Goal: Information Seeking & Learning: Learn about a topic

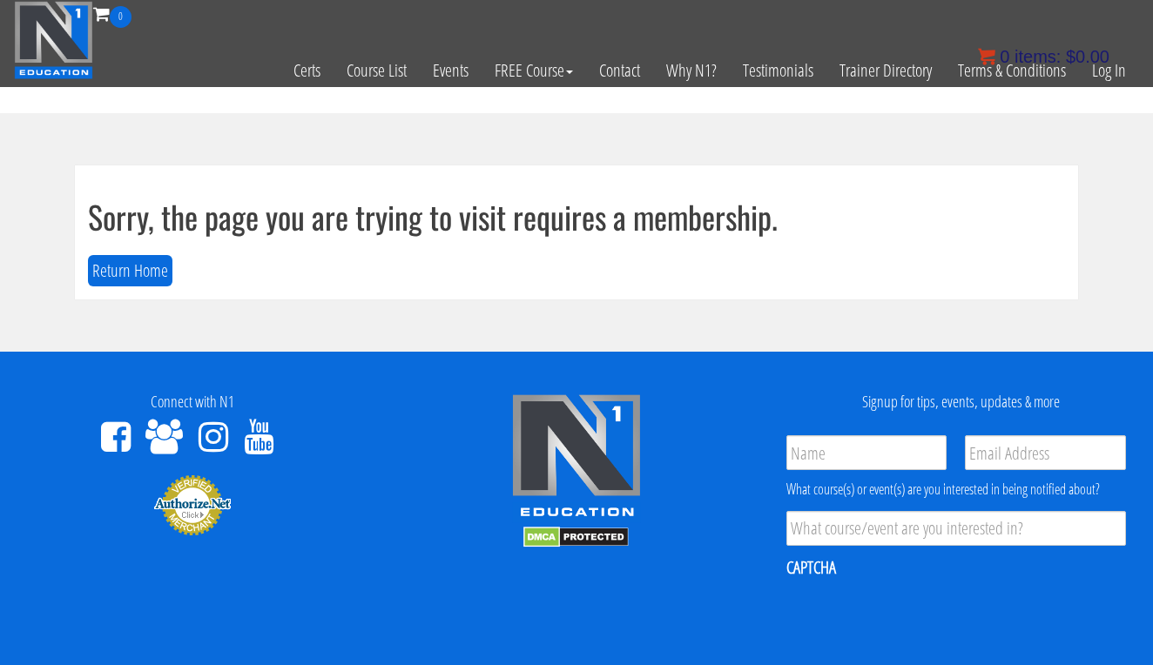
click at [1109, 57] on bdi "$ 0.00" at bounding box center [1088, 56] width 44 height 19
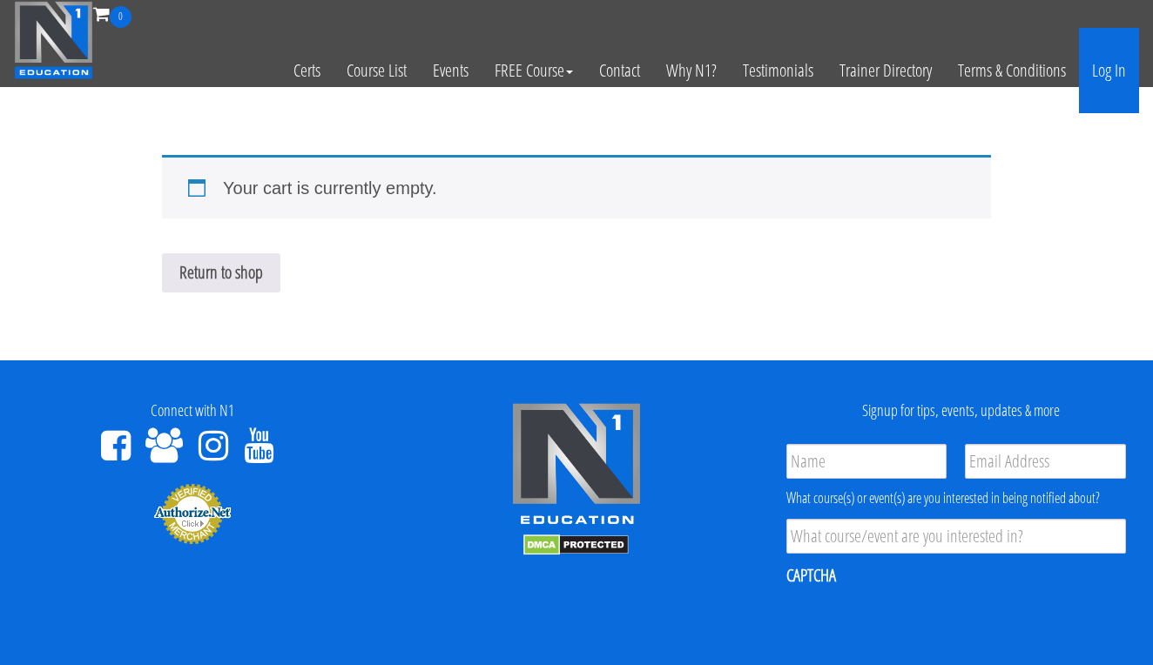
click at [1131, 81] on link "Log In" at bounding box center [1109, 70] width 60 height 85
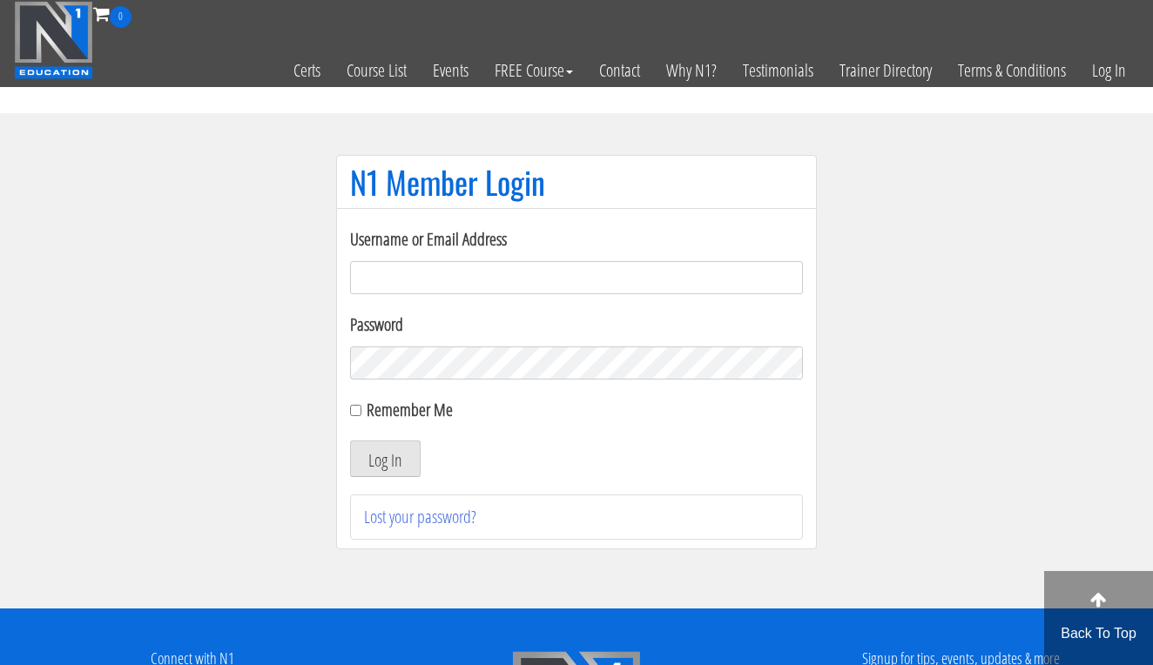
type input "karinablatny@gmail.com"
click at [385, 459] on button "Log In" at bounding box center [385, 459] width 71 height 37
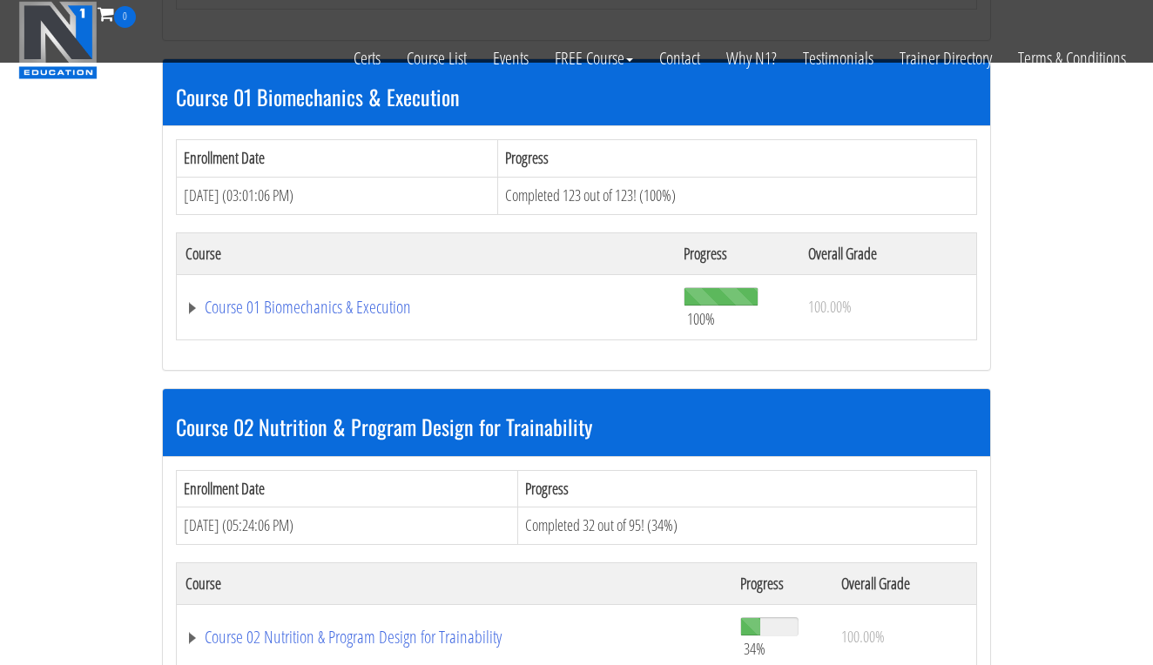
scroll to position [704, 0]
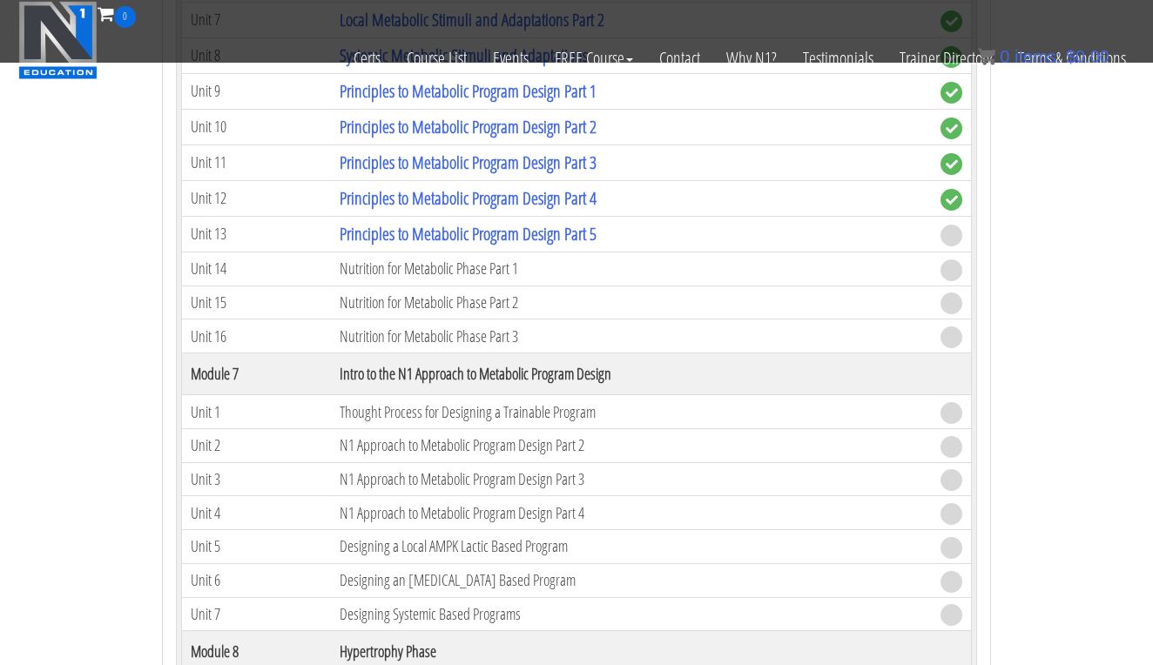
scroll to position [2225, 0]
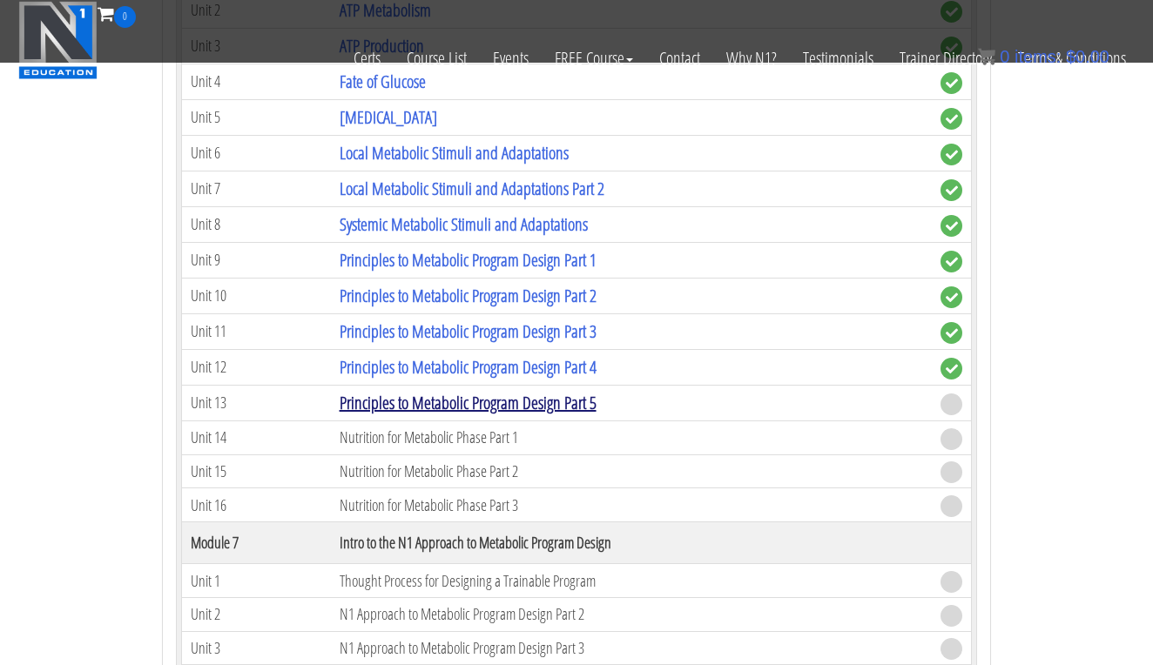
click at [449, 391] on link "Principles to Metabolic Program Design Part 5" at bounding box center [468, 403] width 257 height 24
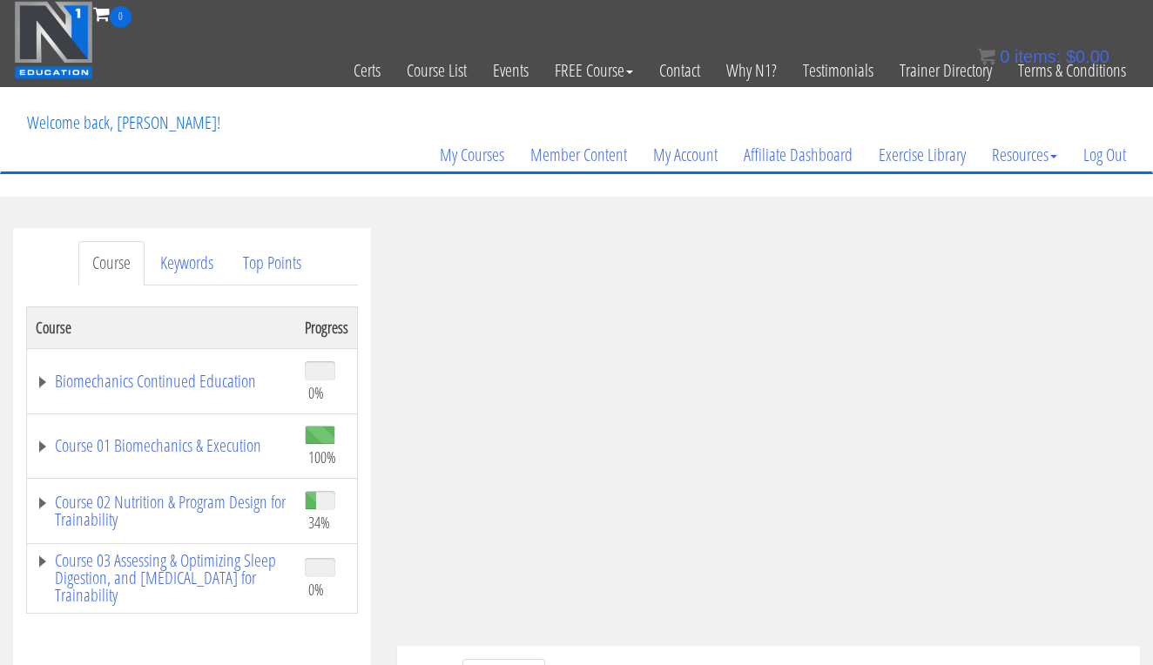
scroll to position [459, 0]
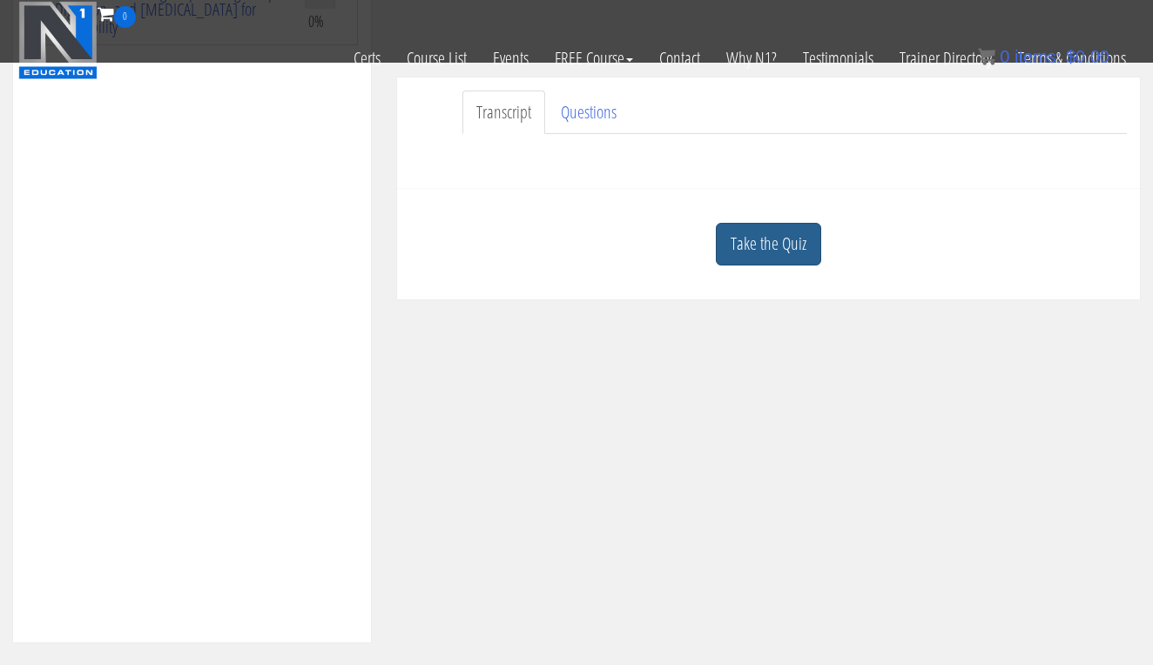
click at [784, 223] on link "Take the Quiz" at bounding box center [768, 244] width 105 height 43
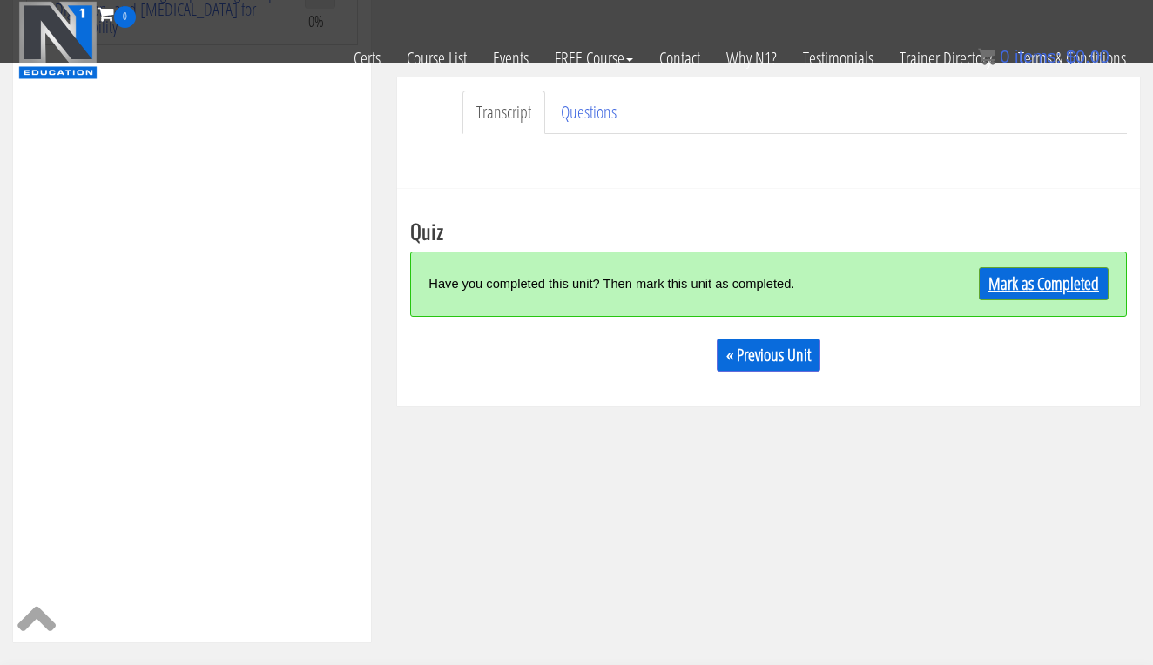
click at [1022, 273] on link "Mark as Completed" at bounding box center [1044, 283] width 130 height 33
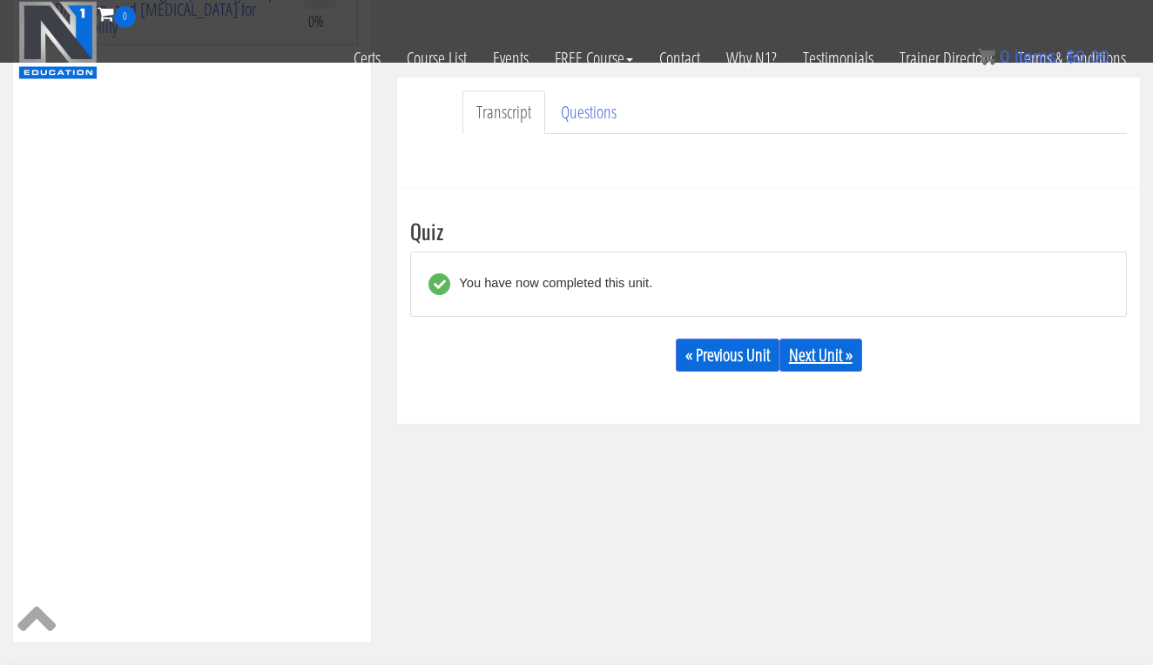
click at [847, 356] on link "Next Unit »" at bounding box center [820, 355] width 83 height 33
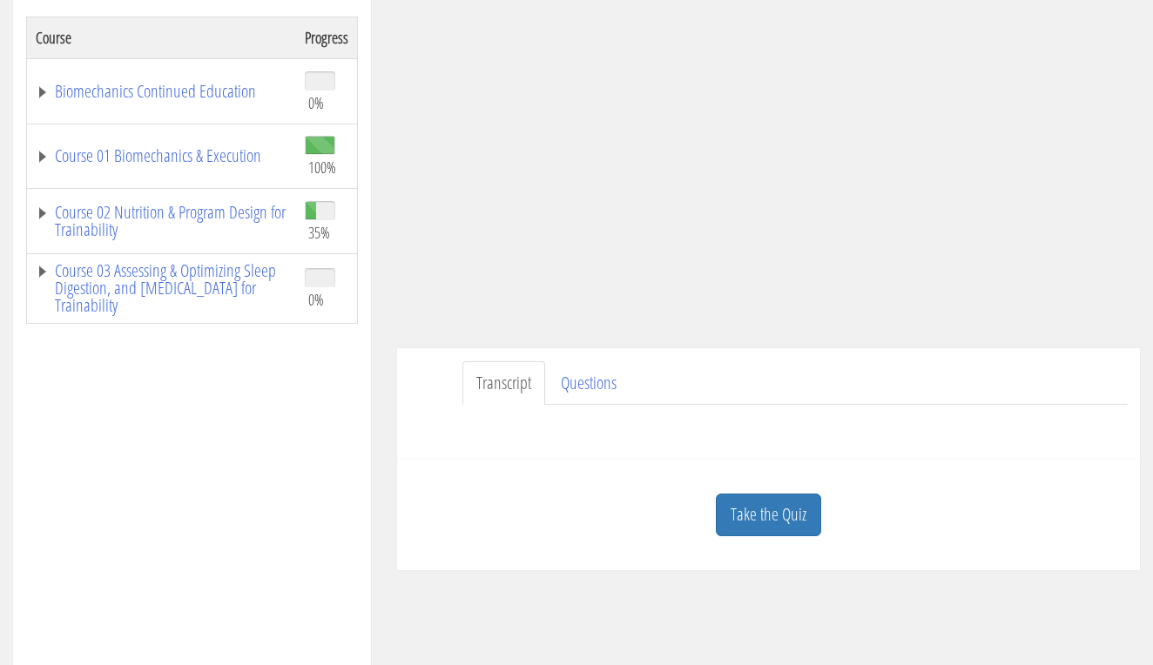
scroll to position [409, 0]
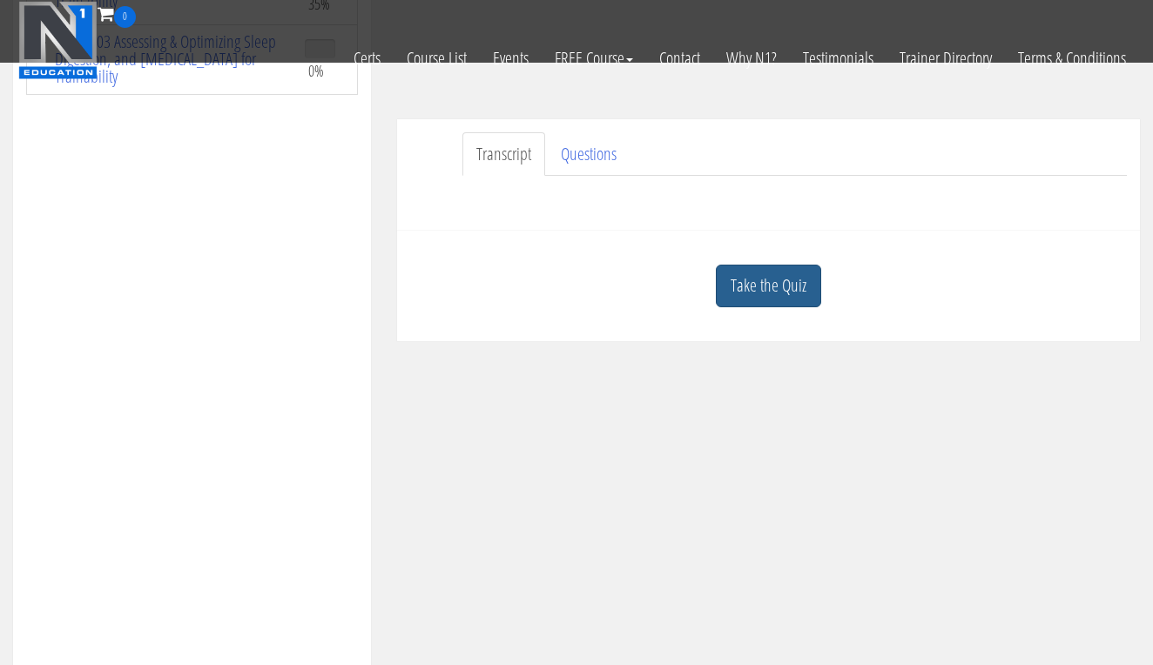
click at [815, 294] on link "Take the Quiz" at bounding box center [768, 286] width 105 height 43
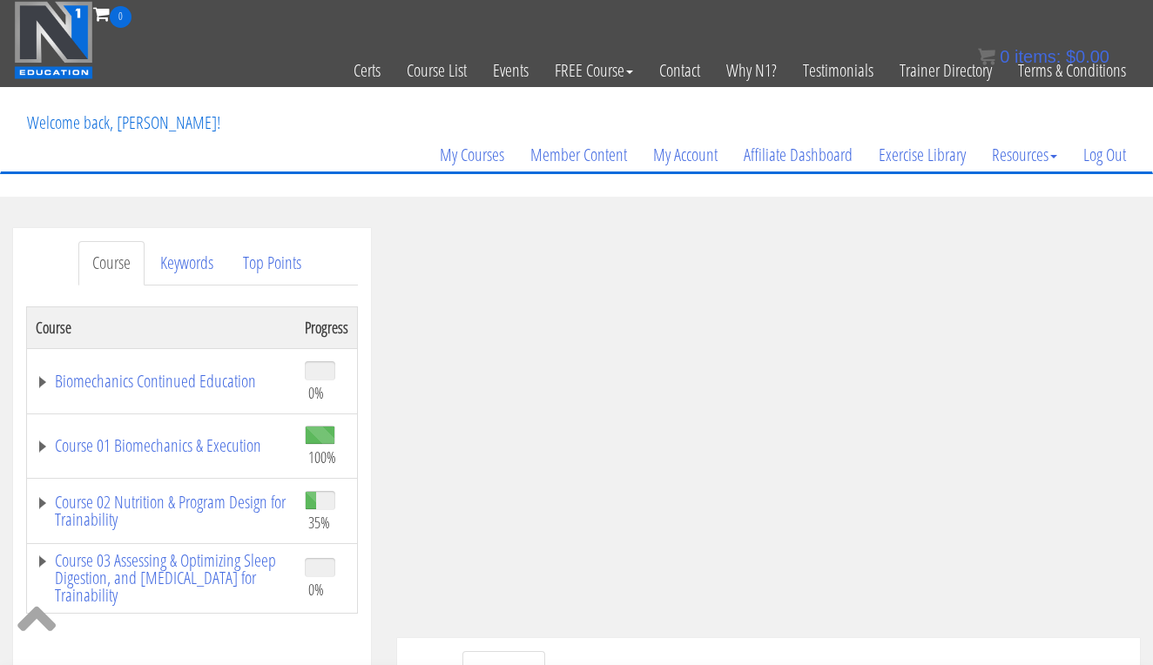
scroll to position [165, 0]
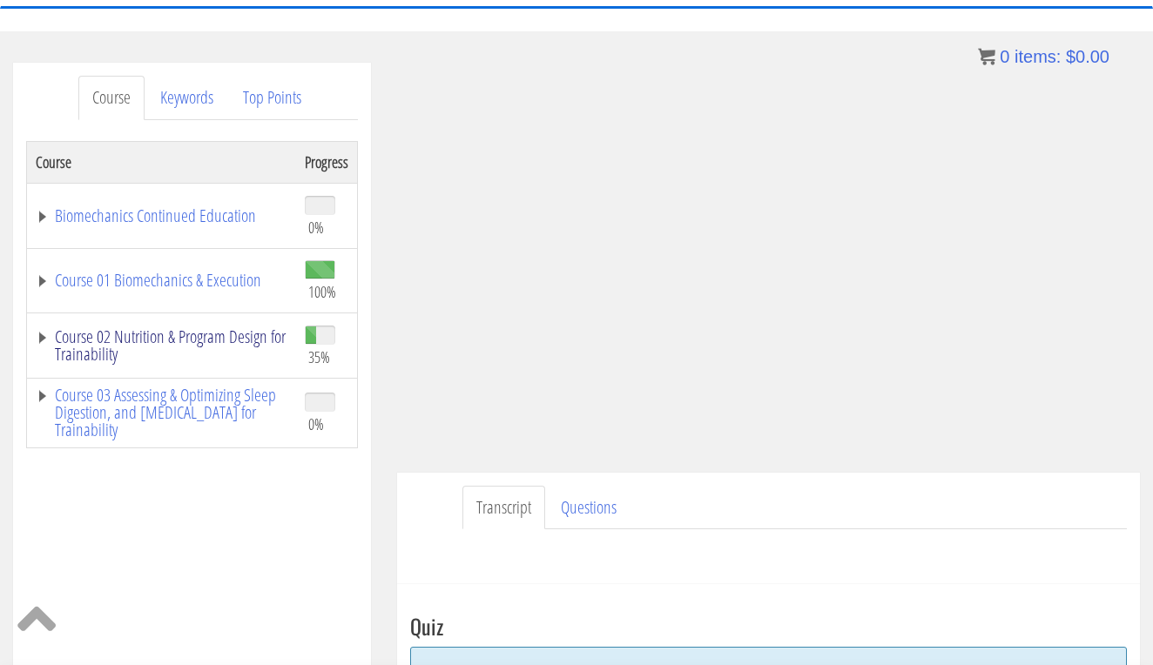
click at [195, 349] on link "Course 02 Nutrition & Program Design for Trainability" at bounding box center [162, 345] width 252 height 35
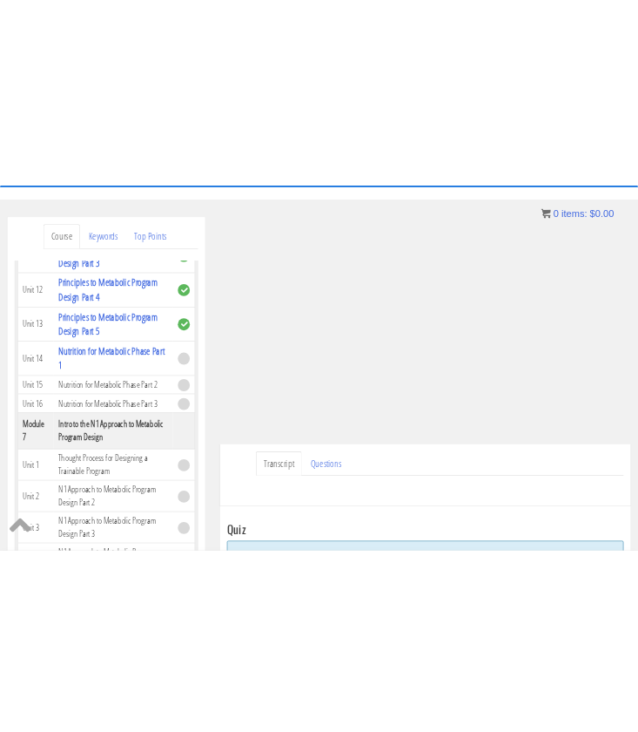
scroll to position [2065, 0]
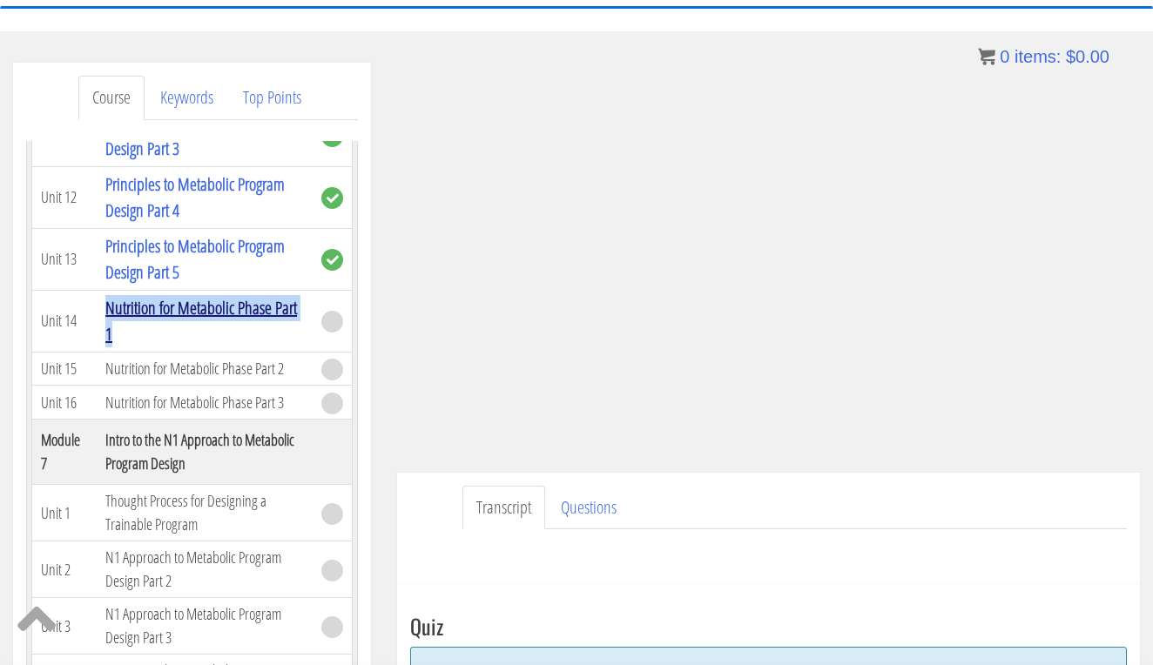
drag, startPoint x: 205, startPoint y: 484, endPoint x: 104, endPoint y: 456, distance: 105.0
click at [104, 352] on td "Nutrition for Metabolic Phase Part 1" at bounding box center [205, 321] width 216 height 62
copy link "Nutrition for Metabolic Phase Part 1"
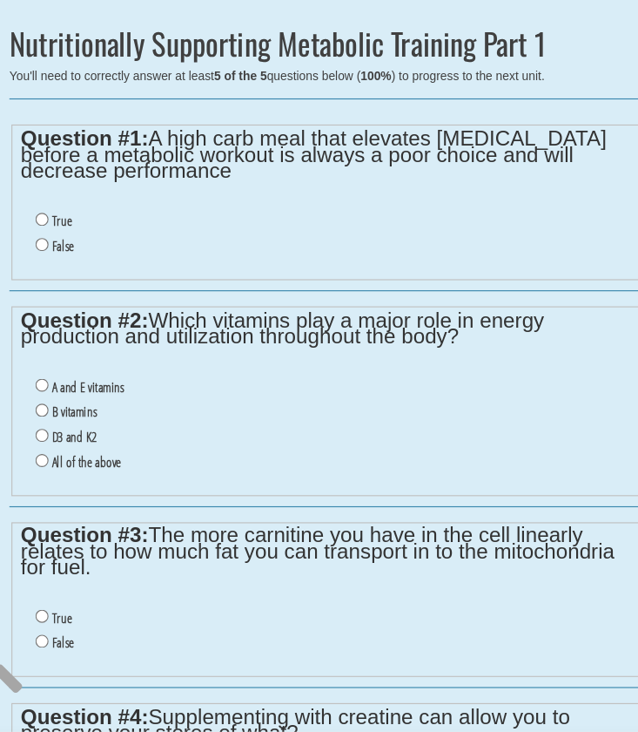
scroll to position [510, 0]
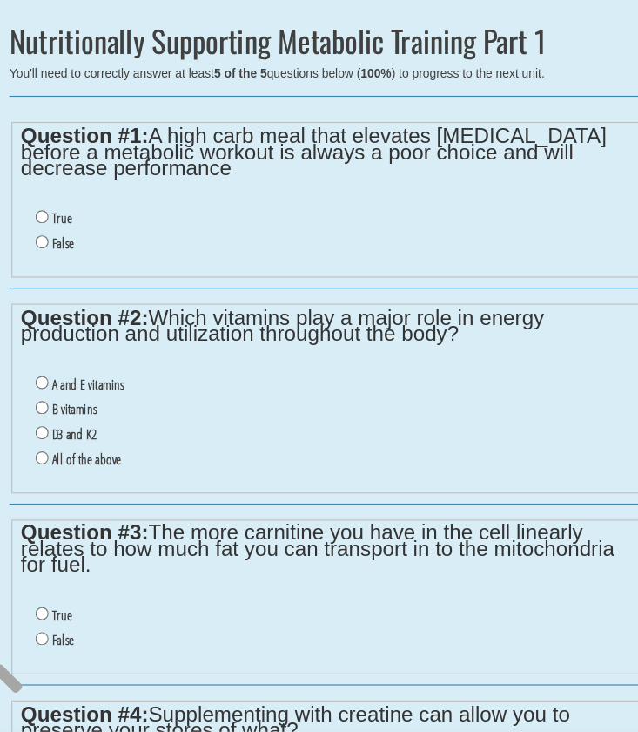
click at [81, 301] on label "False" at bounding box center [90, 308] width 19 height 14
click at [67, 301] on input "False" at bounding box center [72, 306] width 11 height 11
radio input "true"
click at [81, 445] on label "B vitamins" at bounding box center [100, 452] width 39 height 14
click at [68, 445] on input "B vitamins" at bounding box center [72, 450] width 11 height 11
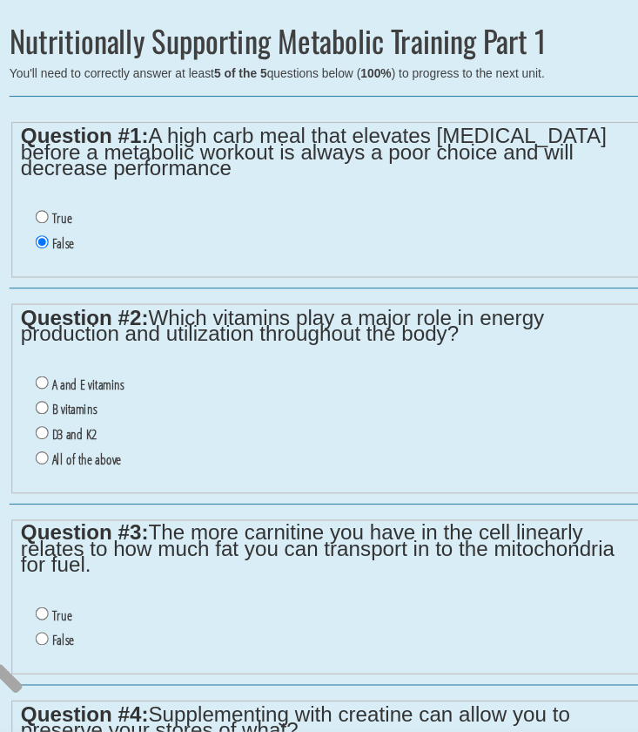
radio input "true"
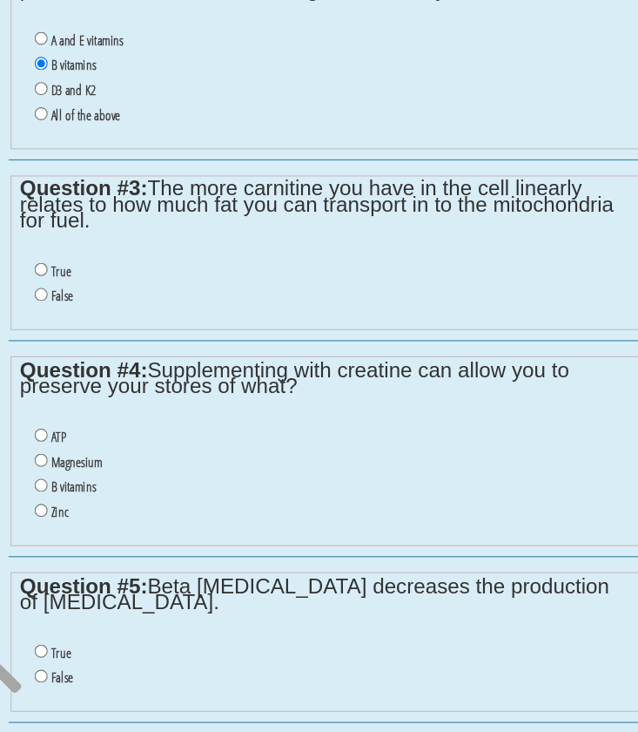
scroll to position [813, 0]
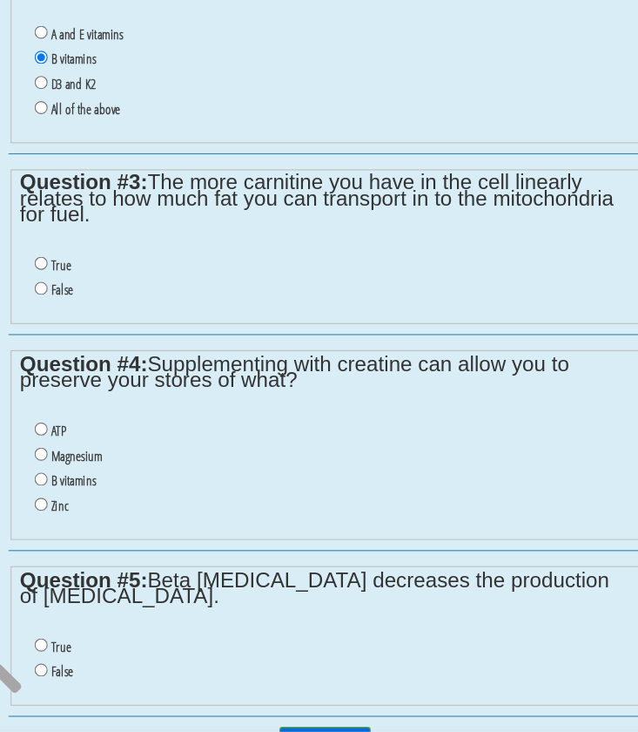
click at [81, 341] on label "False" at bounding box center [90, 348] width 19 height 14
click at [67, 341] on input "False" at bounding box center [72, 346] width 11 height 11
radio input "true"
click at [81, 507] on label "B vitamins" at bounding box center [100, 514] width 39 height 14
click at [67, 507] on input "B vitamins" at bounding box center [72, 512] width 11 height 11
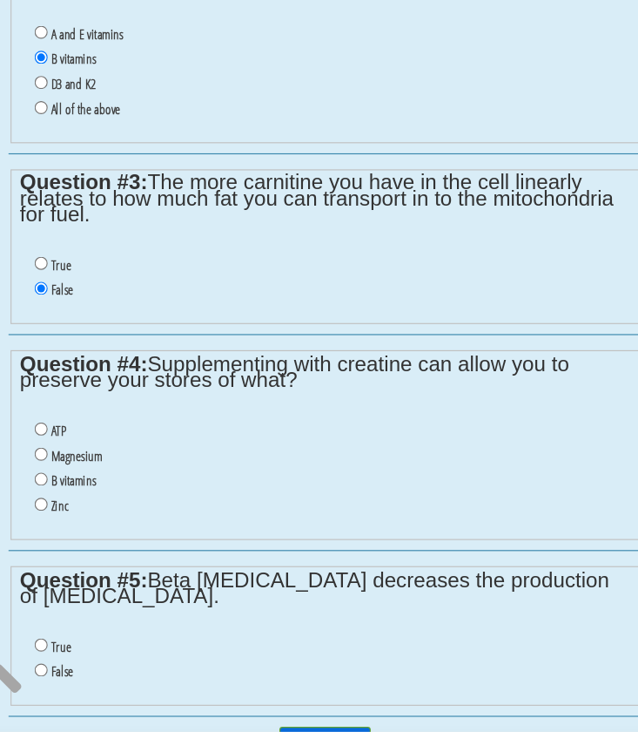
radio input "true"
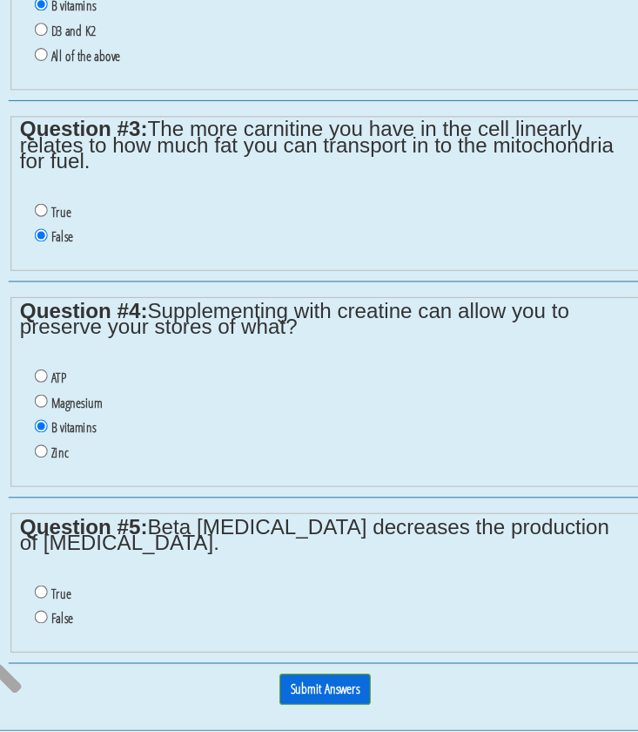
scroll to position [877, 0]
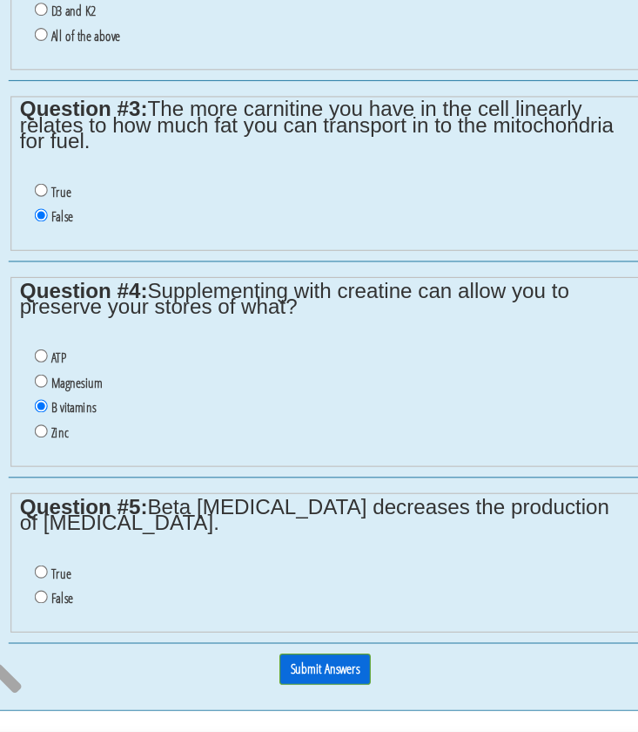
click at [81, 609] on label "False" at bounding box center [90, 616] width 19 height 14
click at [67, 609] on input "False" at bounding box center [72, 614] width 11 height 11
radio input "true"
click at [280, 664] on input "Submit Answers" at bounding box center [319, 677] width 79 height 27
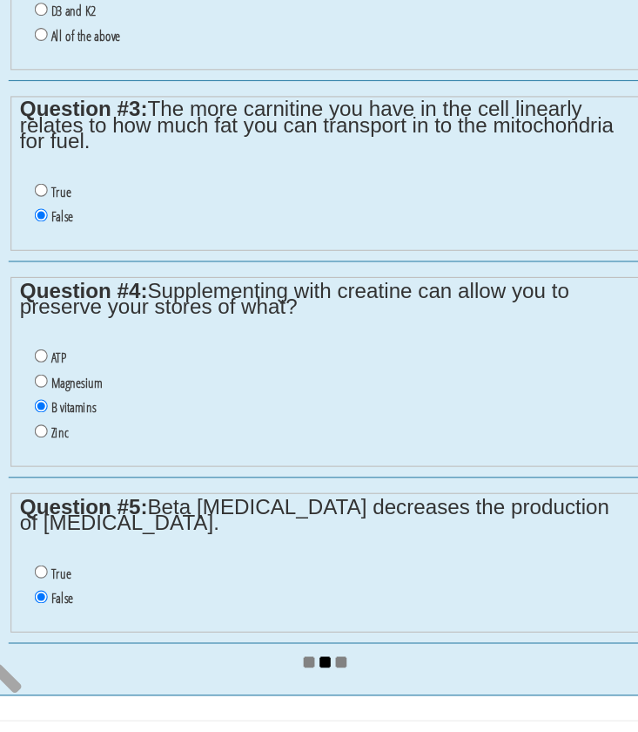
scroll to position [892, 0]
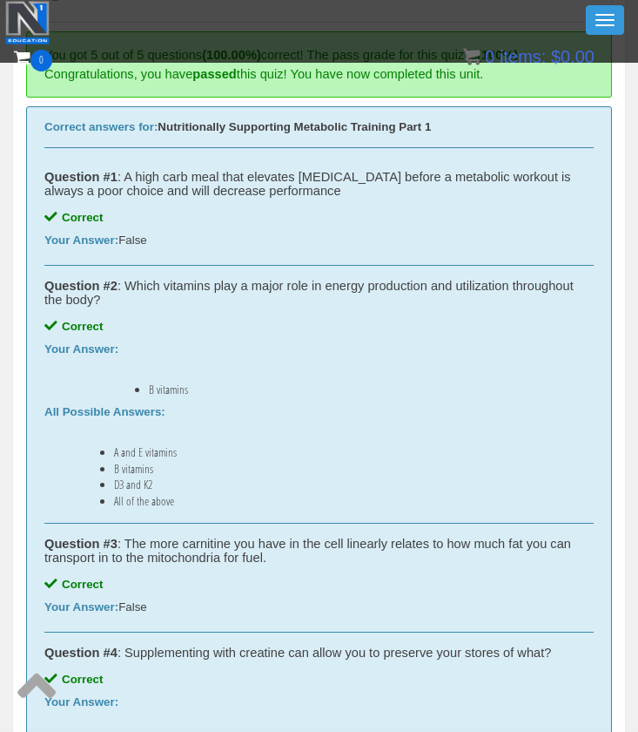
scroll to position [1155, 0]
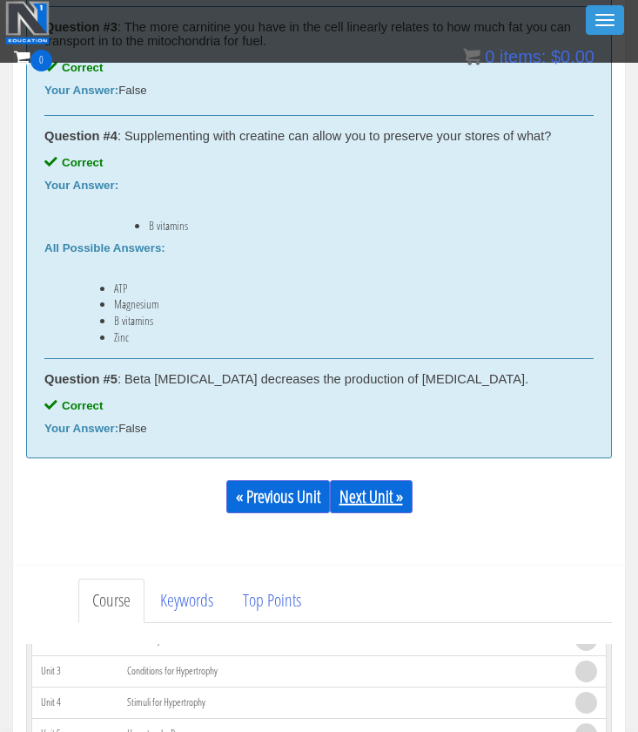
click at [402, 495] on link "Next Unit »" at bounding box center [371, 496] width 83 height 33
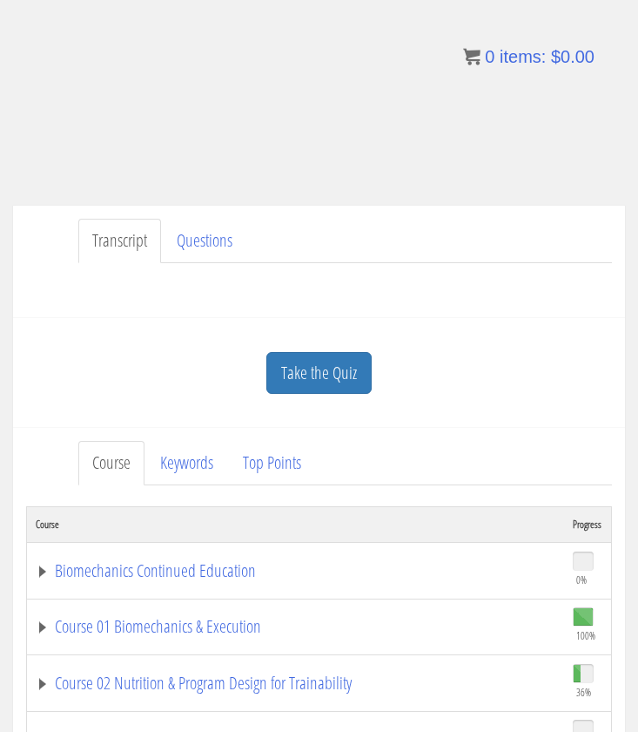
scroll to position [300, 0]
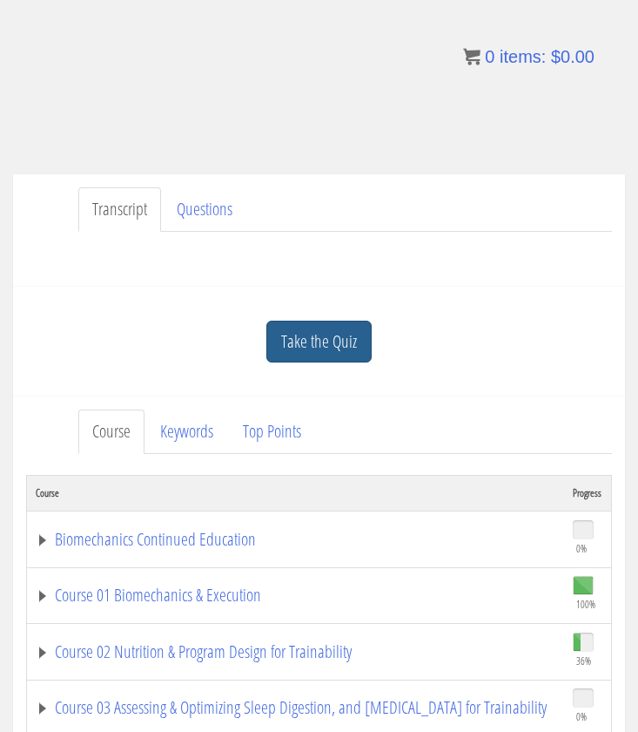
click at [336, 335] on link "Take the Quiz" at bounding box center [319, 342] width 105 height 43
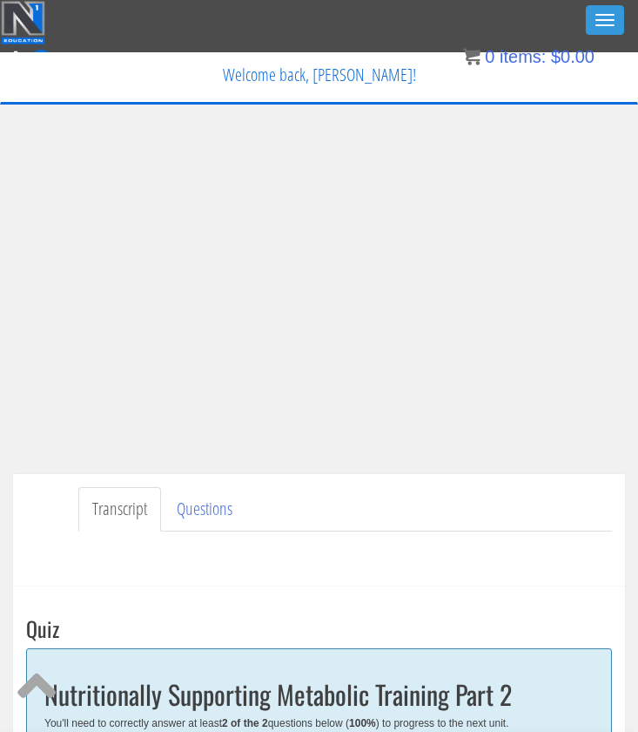
scroll to position [0, 0]
click at [235, 487] on link "Questions" at bounding box center [205, 509] width 84 height 44
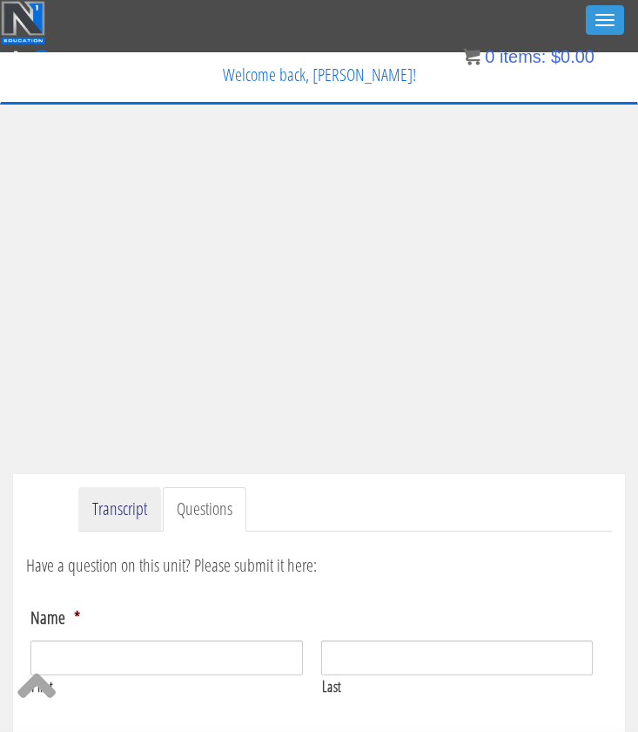
click at [106, 526] on link "Transcript" at bounding box center [119, 509] width 83 height 44
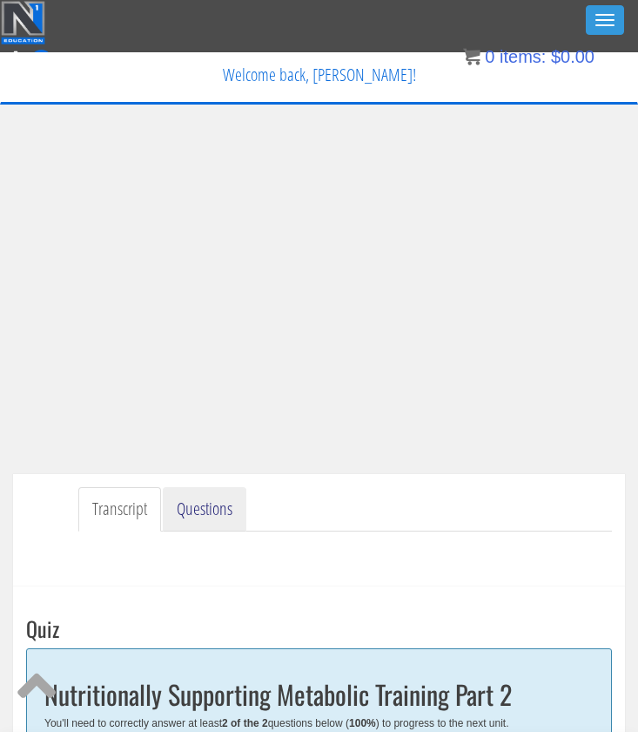
click at [213, 519] on link "Questions" at bounding box center [205, 509] width 84 height 44
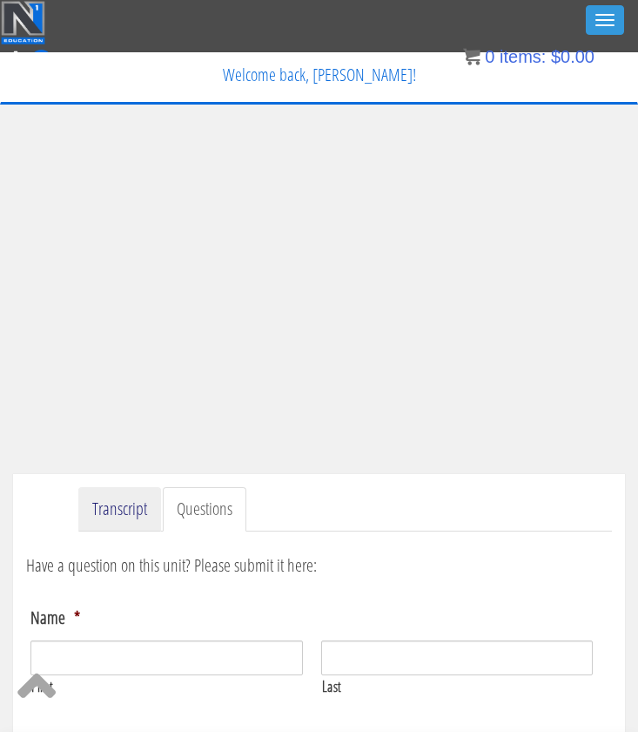
click at [135, 509] on link "Transcript" at bounding box center [119, 509] width 83 height 44
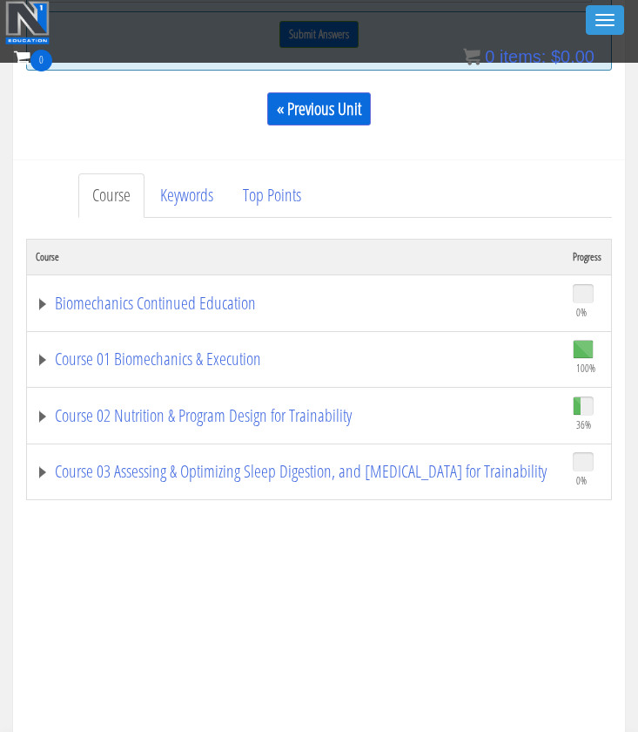
scroll to position [1033, 0]
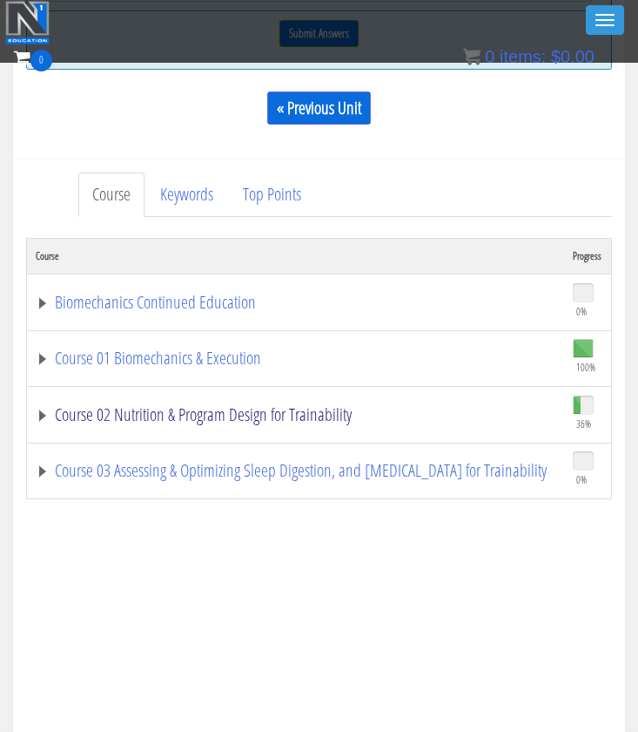
click at [293, 407] on link "Course 02 Nutrition & Program Design for Trainability" at bounding box center [296, 414] width 520 height 17
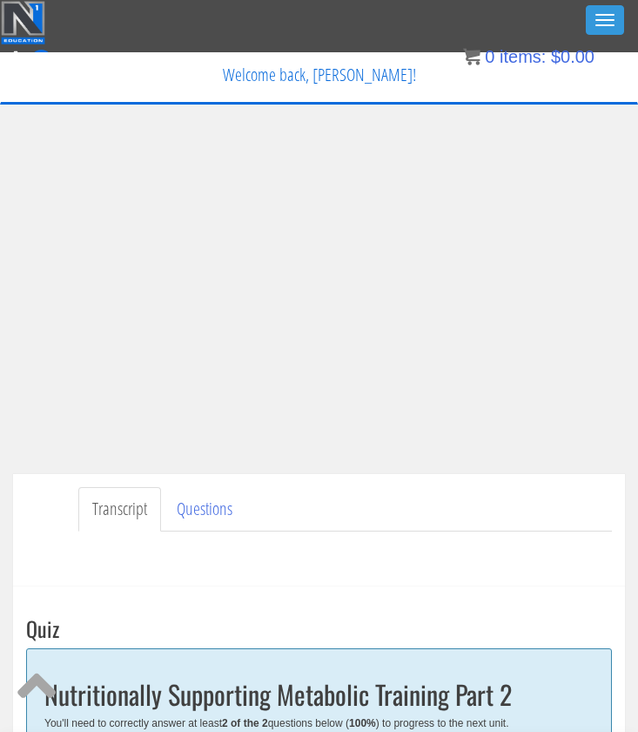
scroll to position [391, 0]
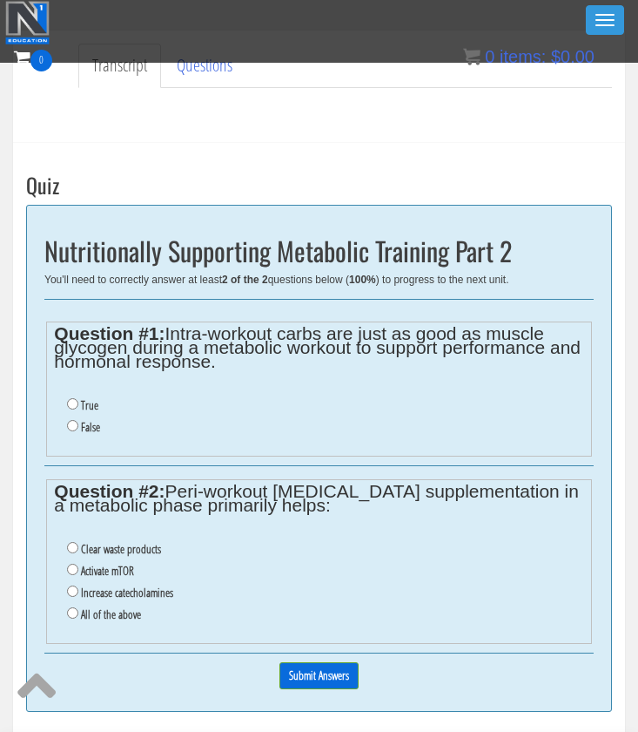
click at [95, 420] on label "False" at bounding box center [90, 427] width 19 height 14
click at [78, 420] on input "False" at bounding box center [72, 425] width 11 height 11
radio input "true"
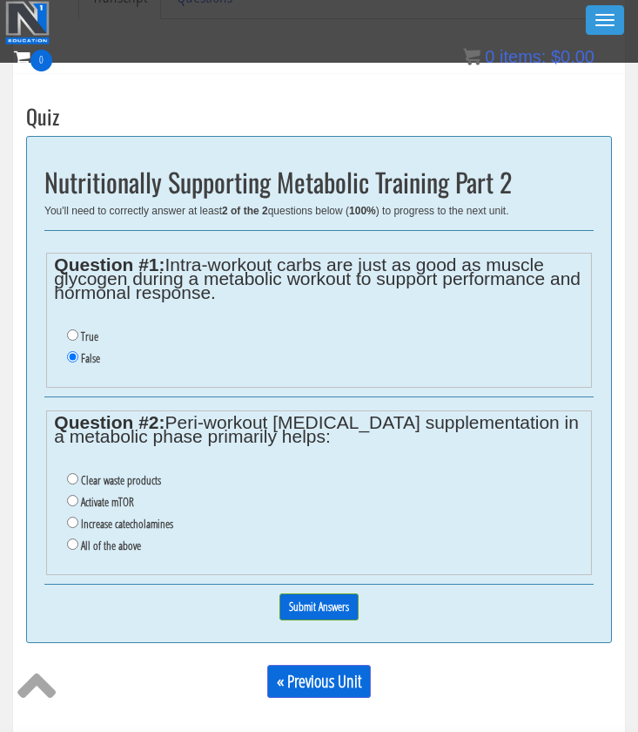
scroll to position [408, 0]
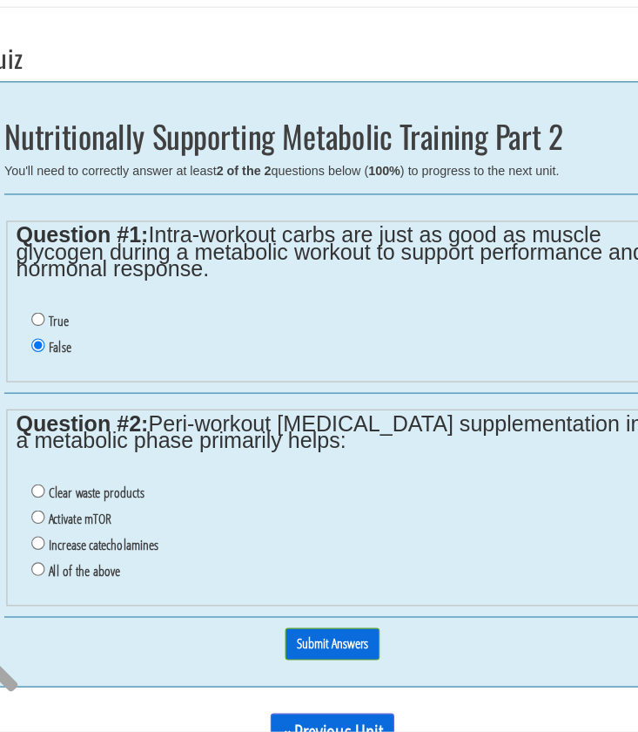
click at [114, 524] on label "Clear waste products" at bounding box center [121, 531] width 80 height 14
click at [78, 524] on input "Clear waste products" at bounding box center [72, 529] width 11 height 11
radio input "true"
click at [280, 645] on input "Submit Answers" at bounding box center [319, 658] width 79 height 27
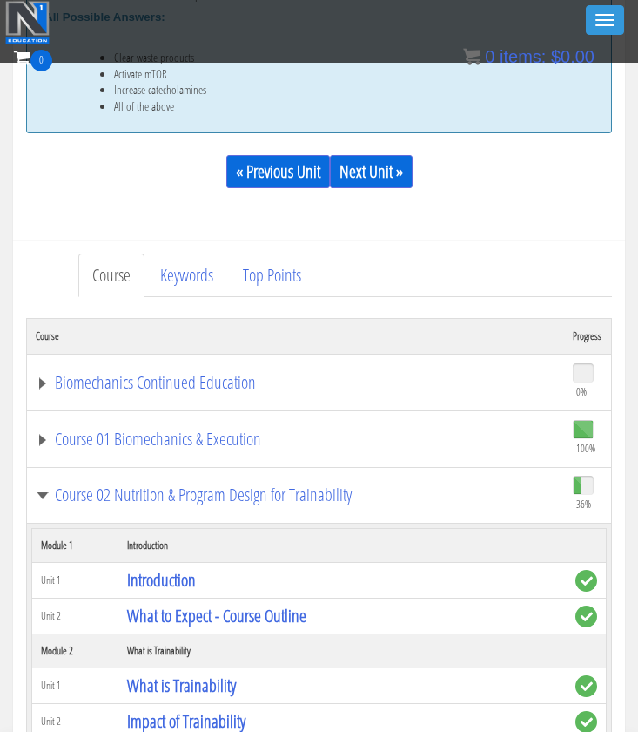
scroll to position [921, 0]
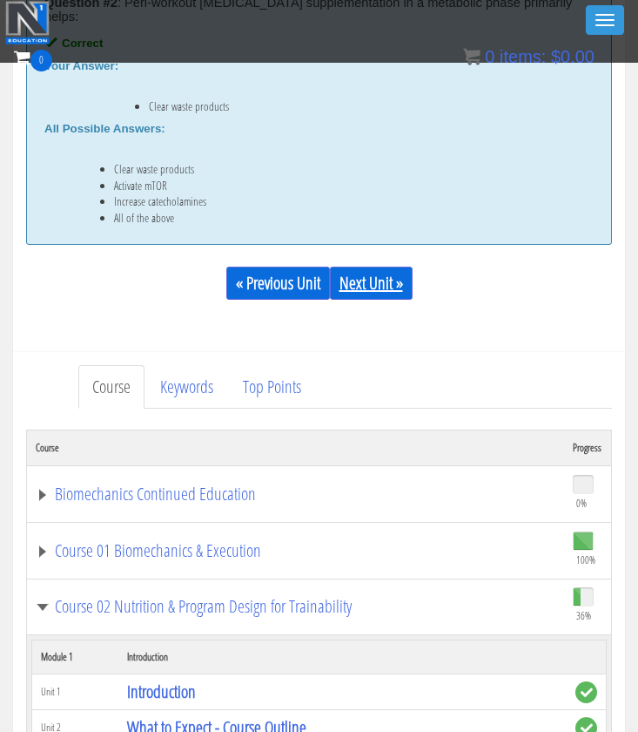
click at [383, 276] on link "Next Unit »" at bounding box center [371, 283] width 83 height 33
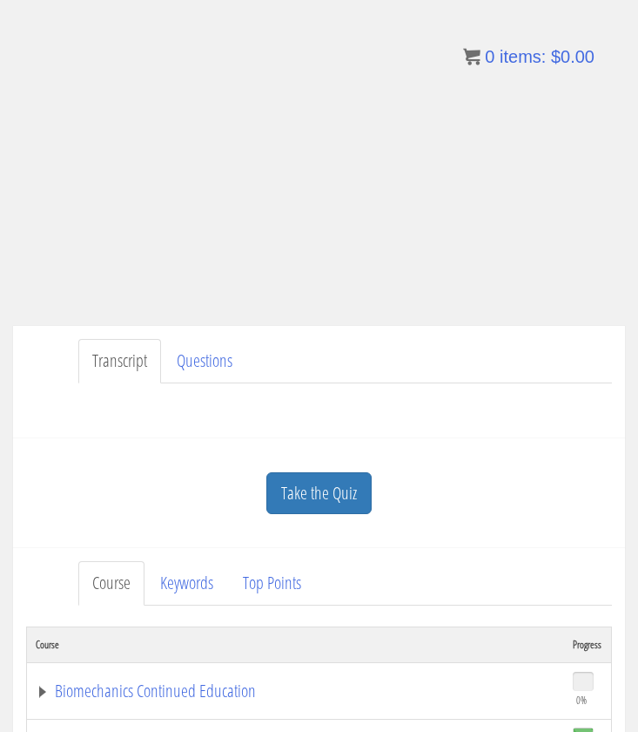
scroll to position [180, 0]
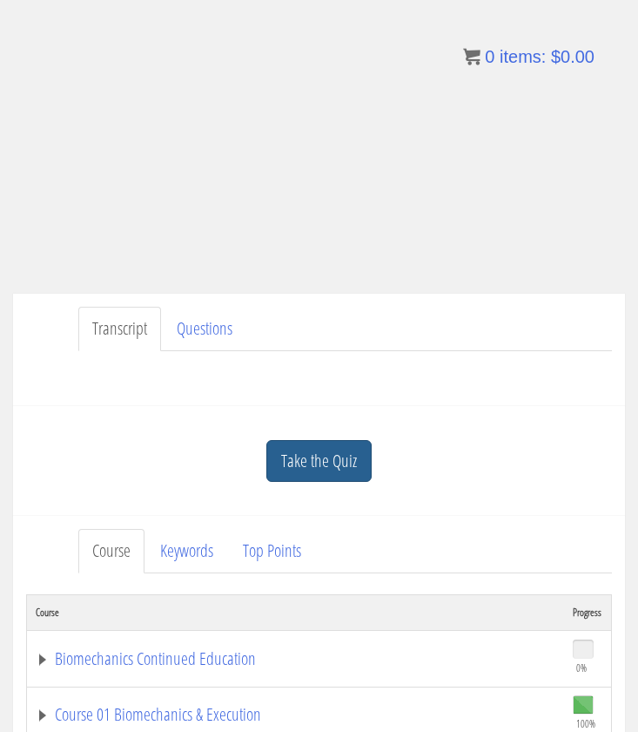
click at [337, 463] on link "Take the Quiz" at bounding box center [319, 461] width 105 height 43
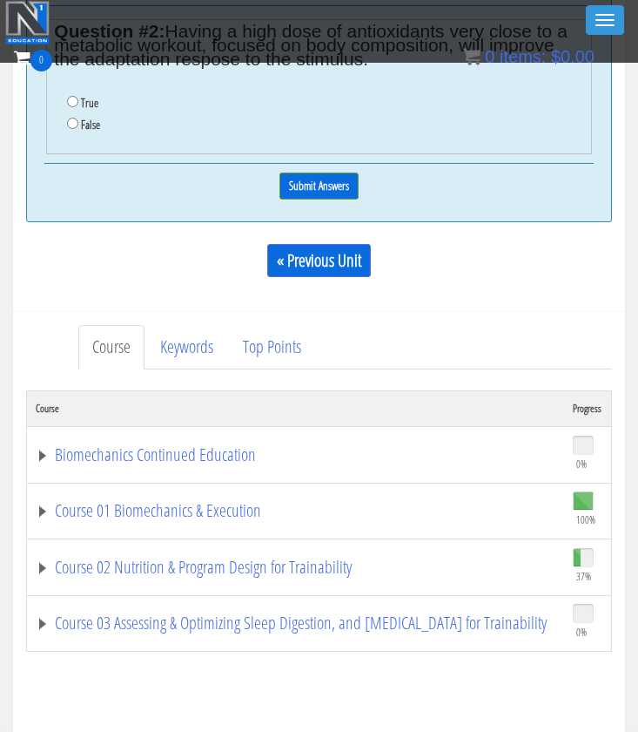
scroll to position [1126, 0]
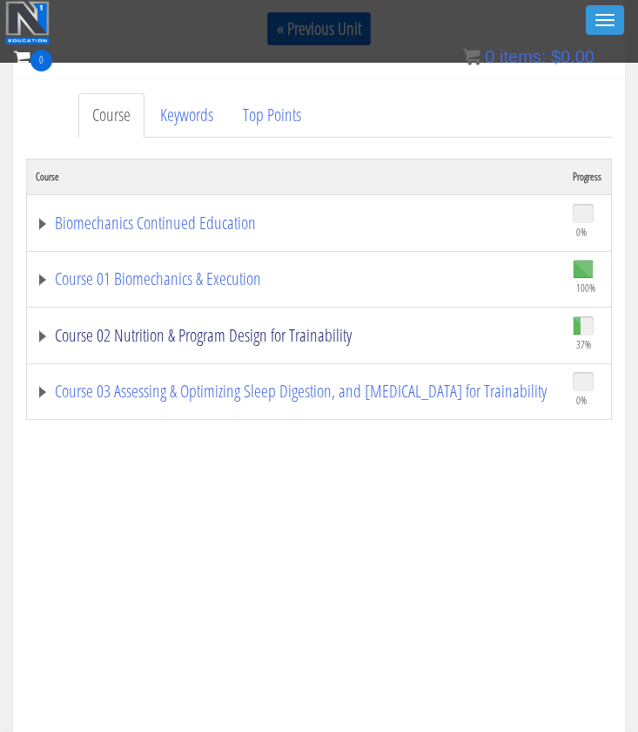
click at [204, 327] on link "Course 02 Nutrition & Program Design for Trainability" at bounding box center [296, 335] width 520 height 17
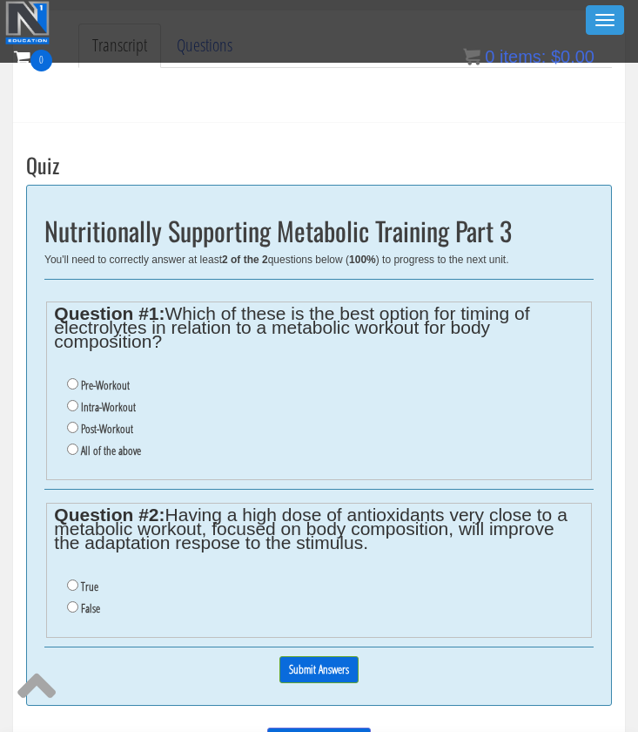
scroll to position [355, 0]
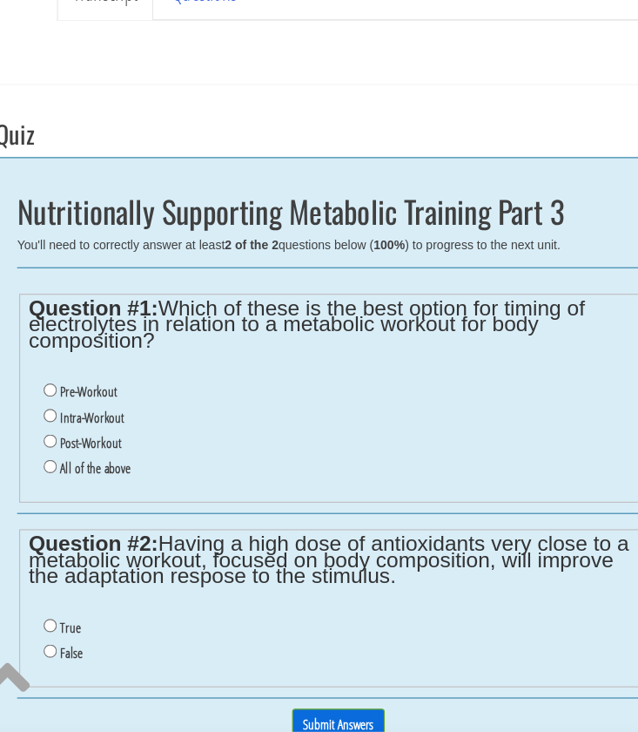
click at [90, 477] on label "Post-Workout" at bounding box center [107, 484] width 52 height 14
click at [78, 477] on input "Post-Workout" at bounding box center [72, 482] width 11 height 11
radio input "true"
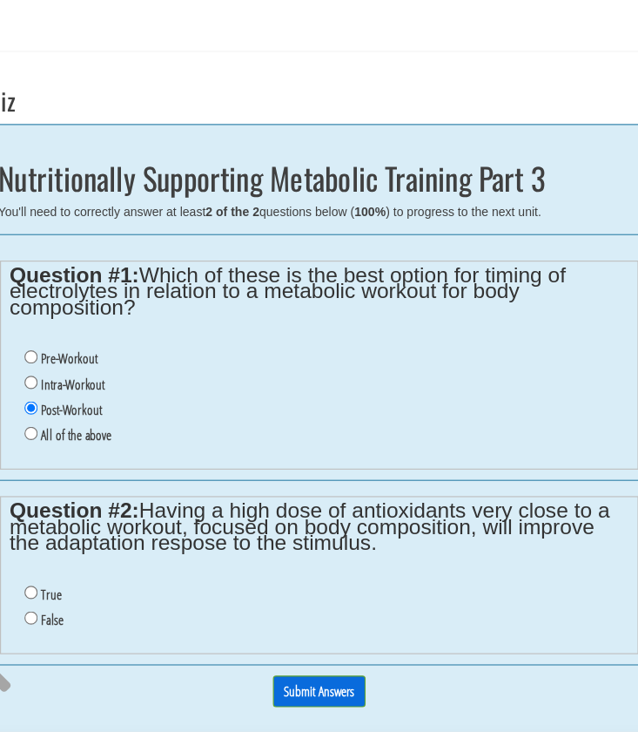
scroll to position [385, 0]
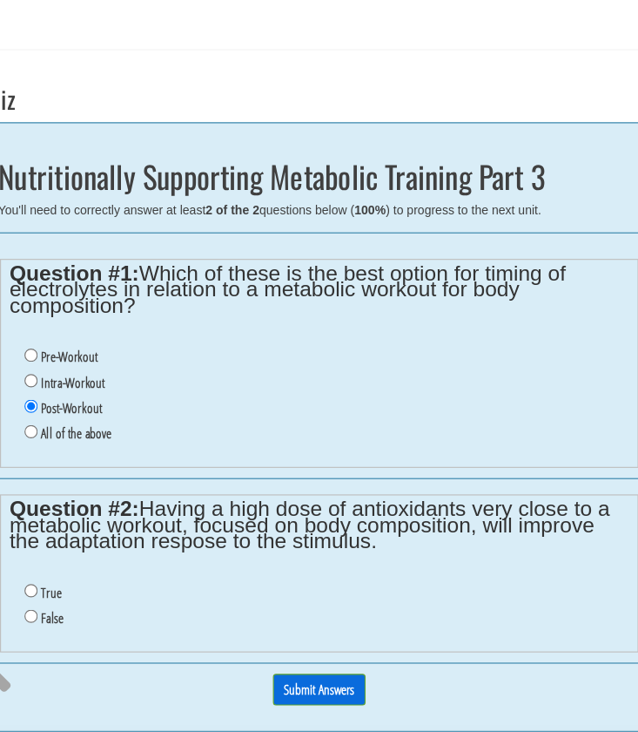
click at [81, 627] on label "False" at bounding box center [90, 634] width 19 height 14
click at [67, 627] on input "False" at bounding box center [72, 632] width 11 height 11
radio input "true"
click at [293, 682] on input "Submit Answers" at bounding box center [319, 695] width 79 height 27
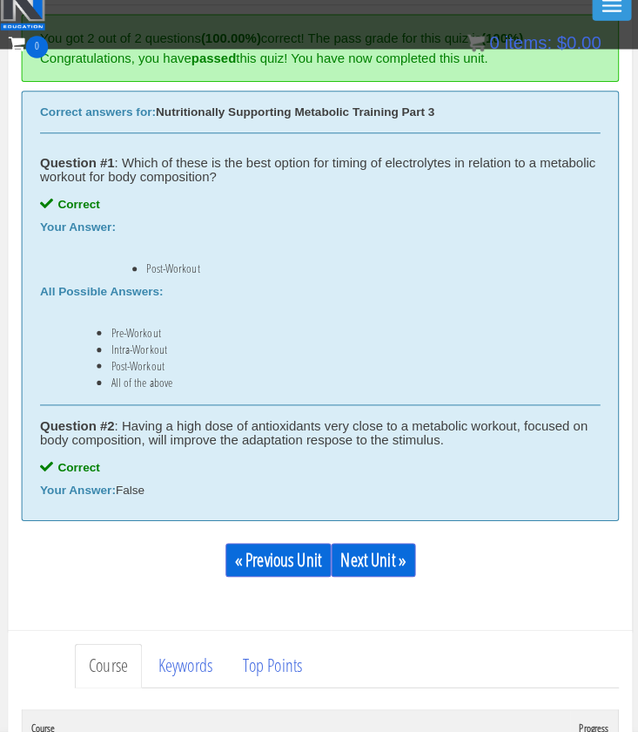
scroll to position [775, 0]
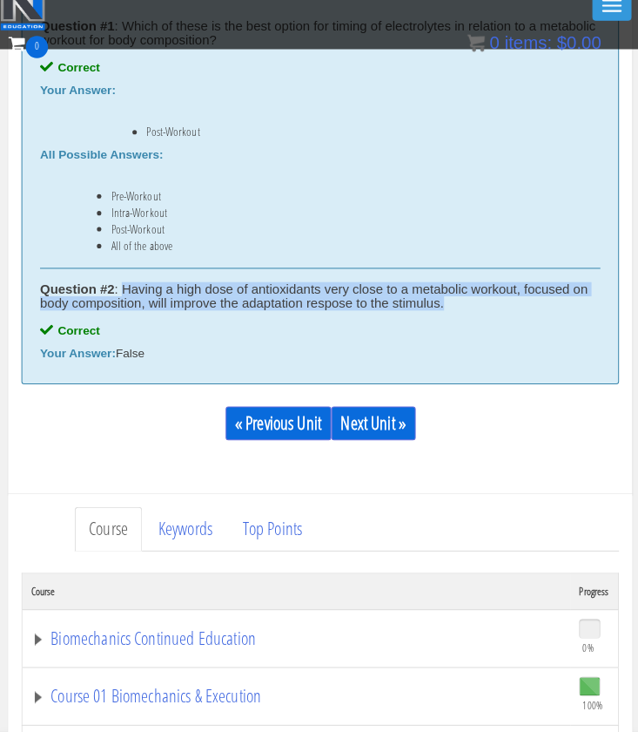
drag, startPoint x: 125, startPoint y: 280, endPoint x: 457, endPoint y: 299, distance: 333.3
click at [457, 298] on div "Question #2 : Having a high dose of antioxidants very close to a metabolic work…" at bounding box center [319, 305] width 550 height 28
copy div "Having a high dose of antioxidants very close to a metabolic workout, focused o…"
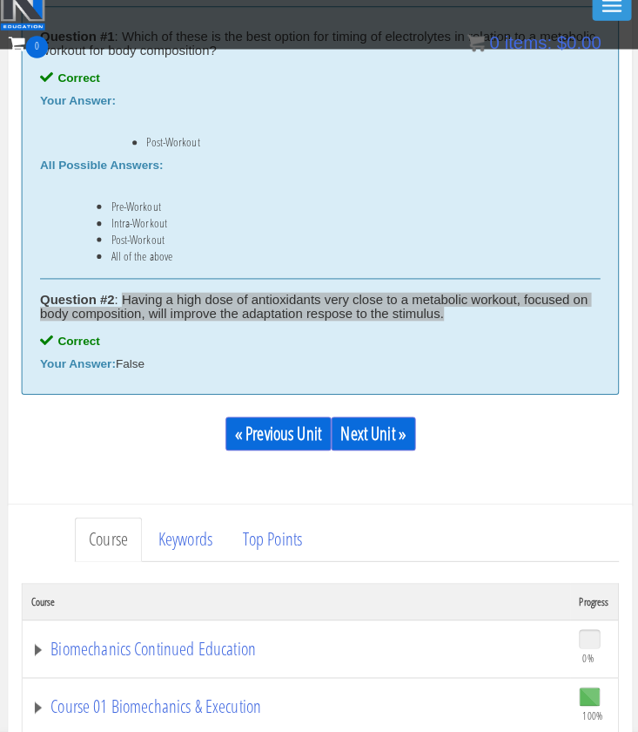
scroll to position [795, 0]
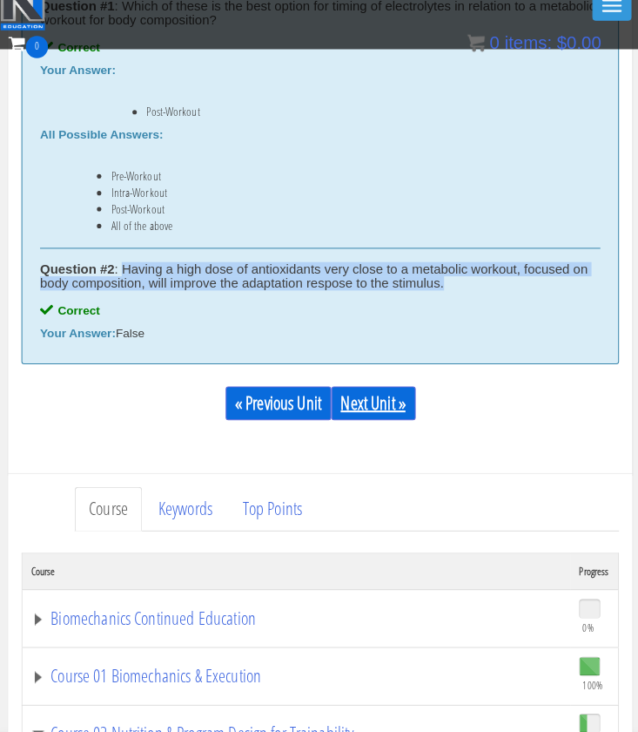
click at [375, 396] on link "Next Unit »" at bounding box center [371, 409] width 83 height 33
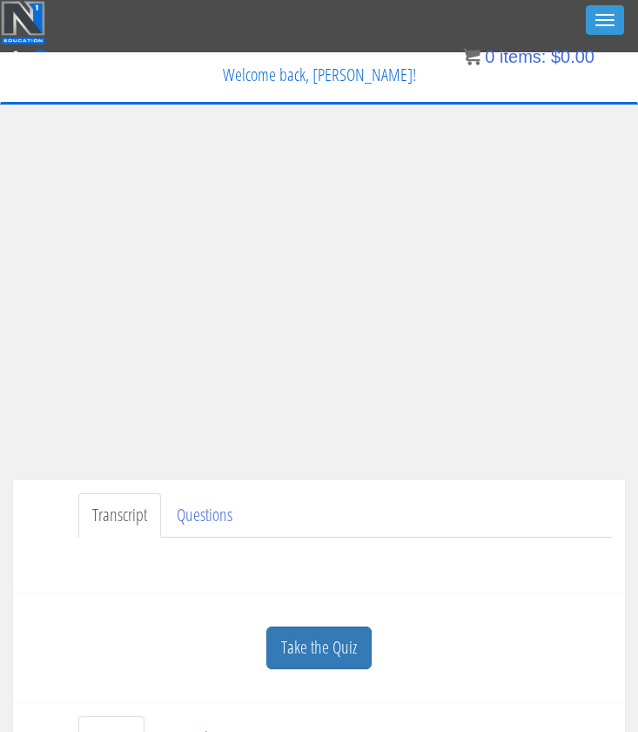
scroll to position [644, 0]
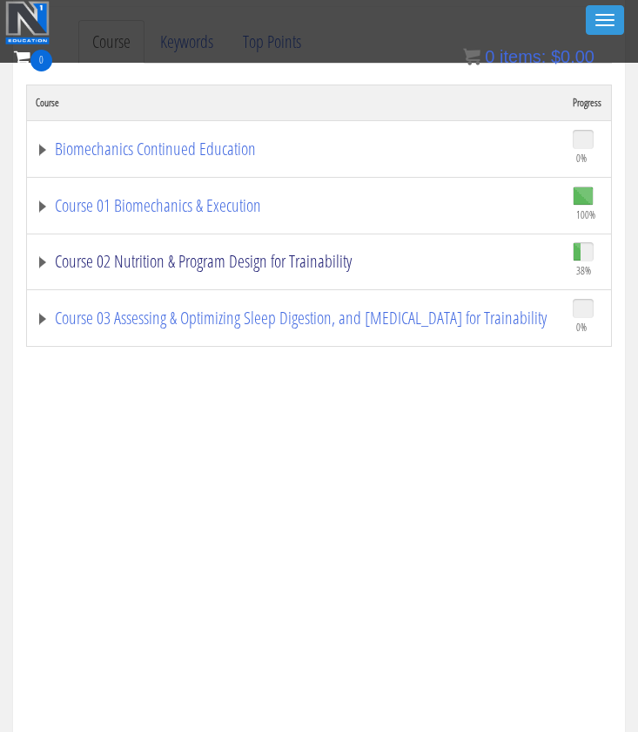
click at [241, 261] on link "Course 02 Nutrition & Program Design for Trainability" at bounding box center [296, 261] width 520 height 17
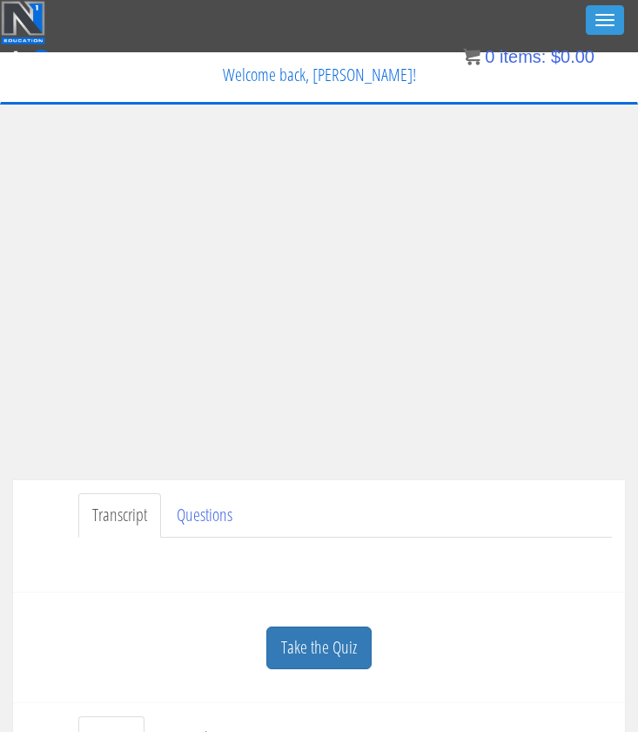
scroll to position [0, 0]
click at [336, 635] on link "Take the Quiz" at bounding box center [319, 647] width 105 height 43
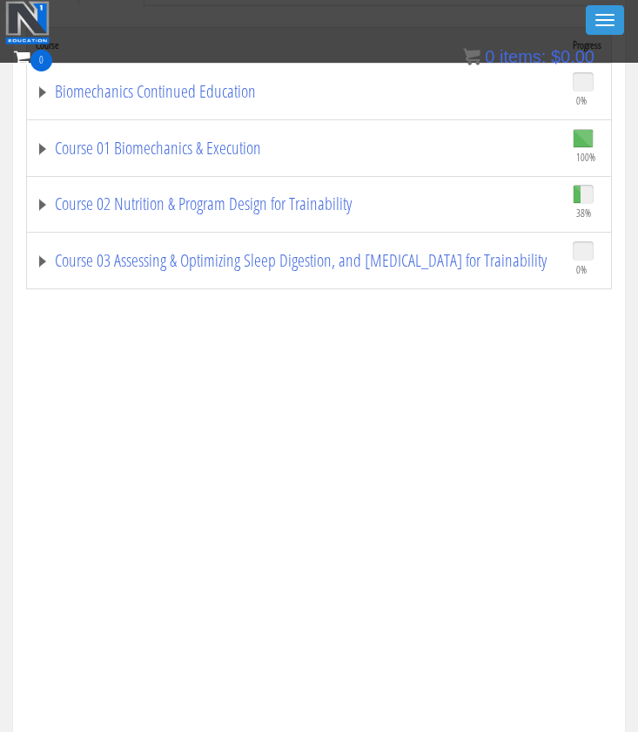
scroll to position [540, 0]
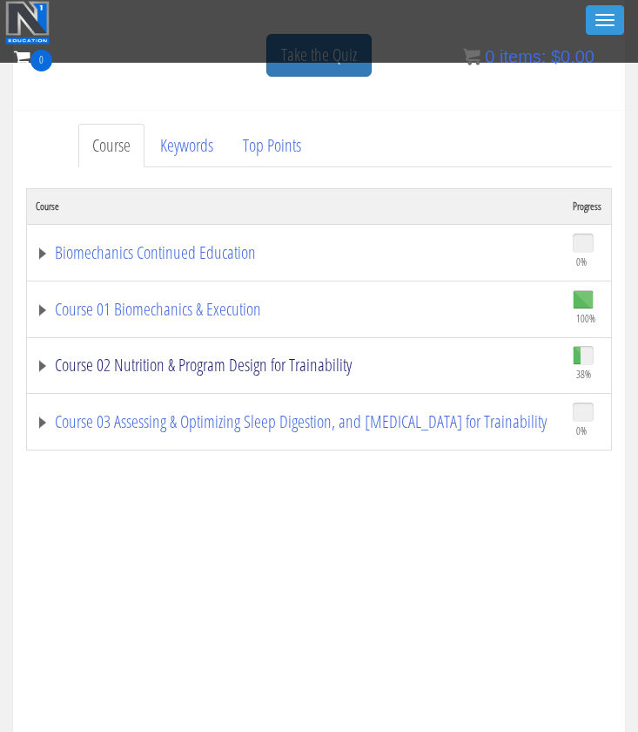
click at [304, 364] on link "Course 02 Nutrition & Program Design for Trainability" at bounding box center [296, 364] width 520 height 17
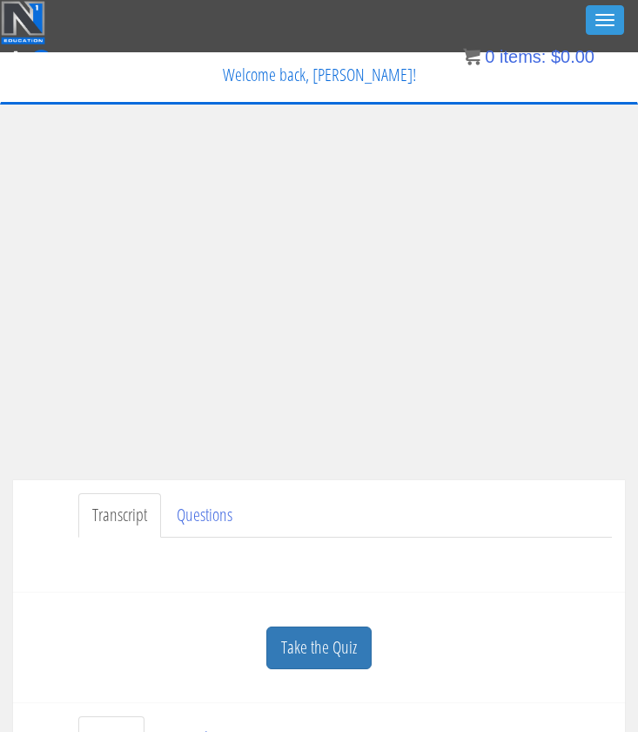
scroll to position [0, 0]
